Goal: Browse casually

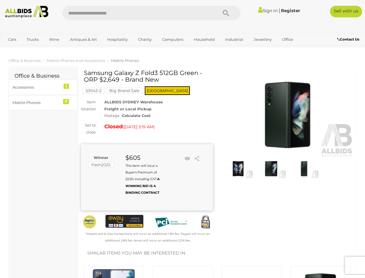
click at [183, 139] on div "Samsung Galaxy Z Fold3 512GB Green - ORP $2,649 - Brand New 53943-2 Big Brand S…" at bounding box center [147, 156] width 132 height 174
click at [226, 13] on icon "Search" at bounding box center [226, 13] width 6 height 9
click at [12, 39] on link "Cars" at bounding box center [12, 40] width 16 height 10
click at [33, 39] on link "Trucks" at bounding box center [33, 40] width 20 height 10
click at [54, 39] on link "Wine" at bounding box center [54, 40] width 18 height 10
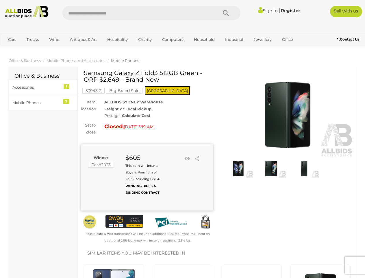
click at [83, 39] on link "Antiques & Art" at bounding box center [83, 40] width 34 height 10
click at [117, 39] on link "Hospitality" at bounding box center [118, 40] width 28 height 10
click at [145, 39] on link "Charity" at bounding box center [145, 40] width 21 height 10
click at [172, 39] on link "Computers" at bounding box center [173, 40] width 29 height 10
click at [204, 39] on link "Household" at bounding box center [204, 40] width 28 height 10
